Goal: Task Accomplishment & Management: Manage account settings

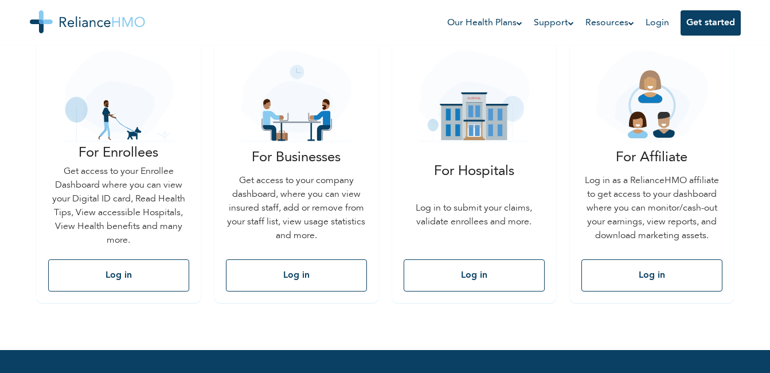
scroll to position [184, 0]
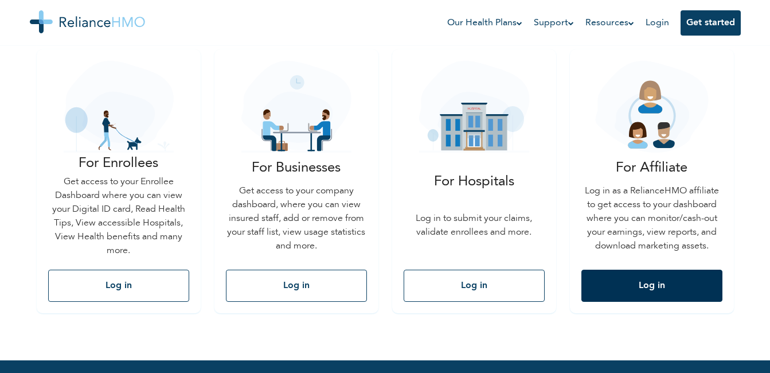
click at [668, 282] on button "Log in" at bounding box center [651, 286] width 141 height 32
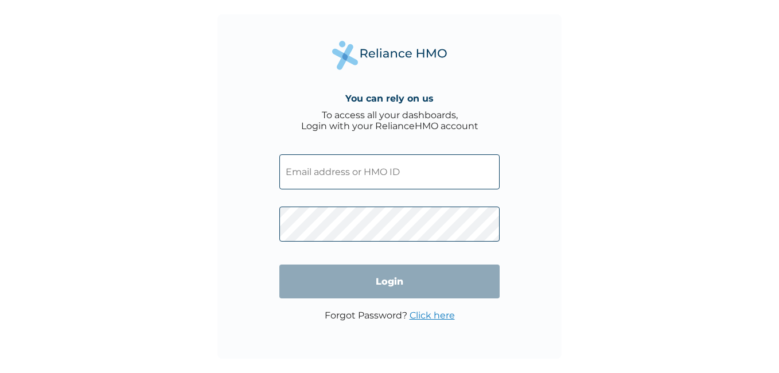
type input "PPY/10037/A"
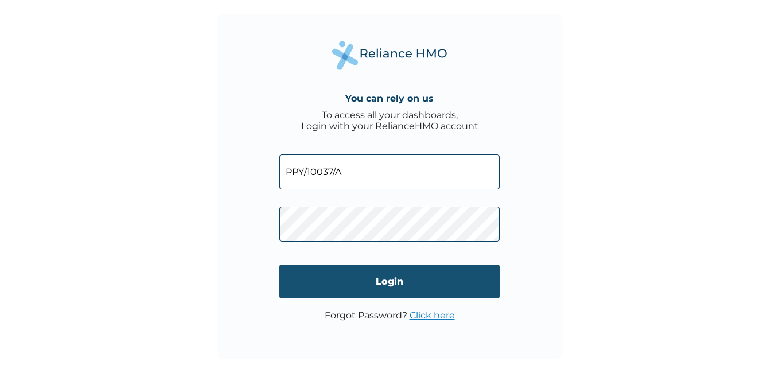
click at [292, 280] on input "Login" at bounding box center [389, 281] width 220 height 34
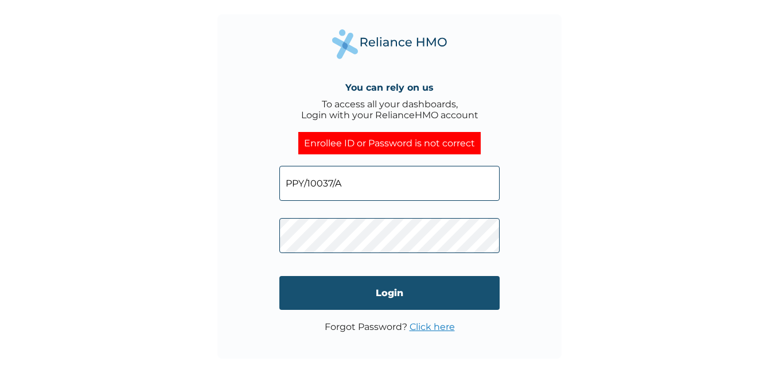
click at [425, 304] on input "Login" at bounding box center [389, 293] width 220 height 34
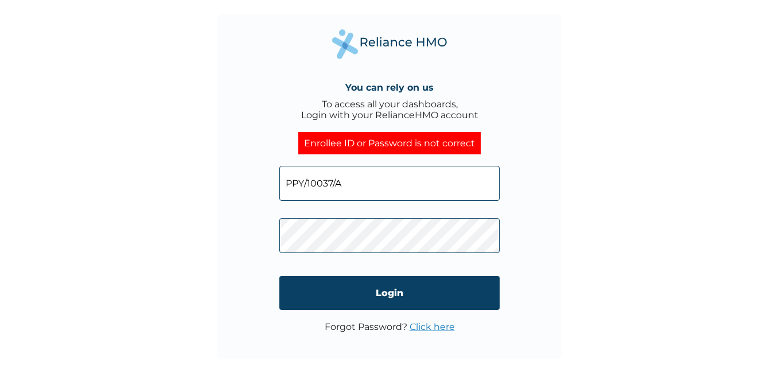
click at [368, 177] on input "PPY/10037/A" at bounding box center [389, 183] width 220 height 35
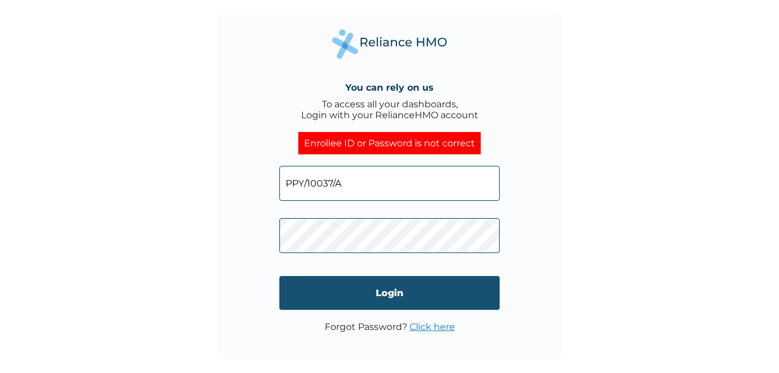
click at [288, 289] on input "Login" at bounding box center [389, 293] width 220 height 34
click at [415, 287] on input "Login" at bounding box center [389, 293] width 220 height 34
